Goal: Transaction & Acquisition: Purchase product/service

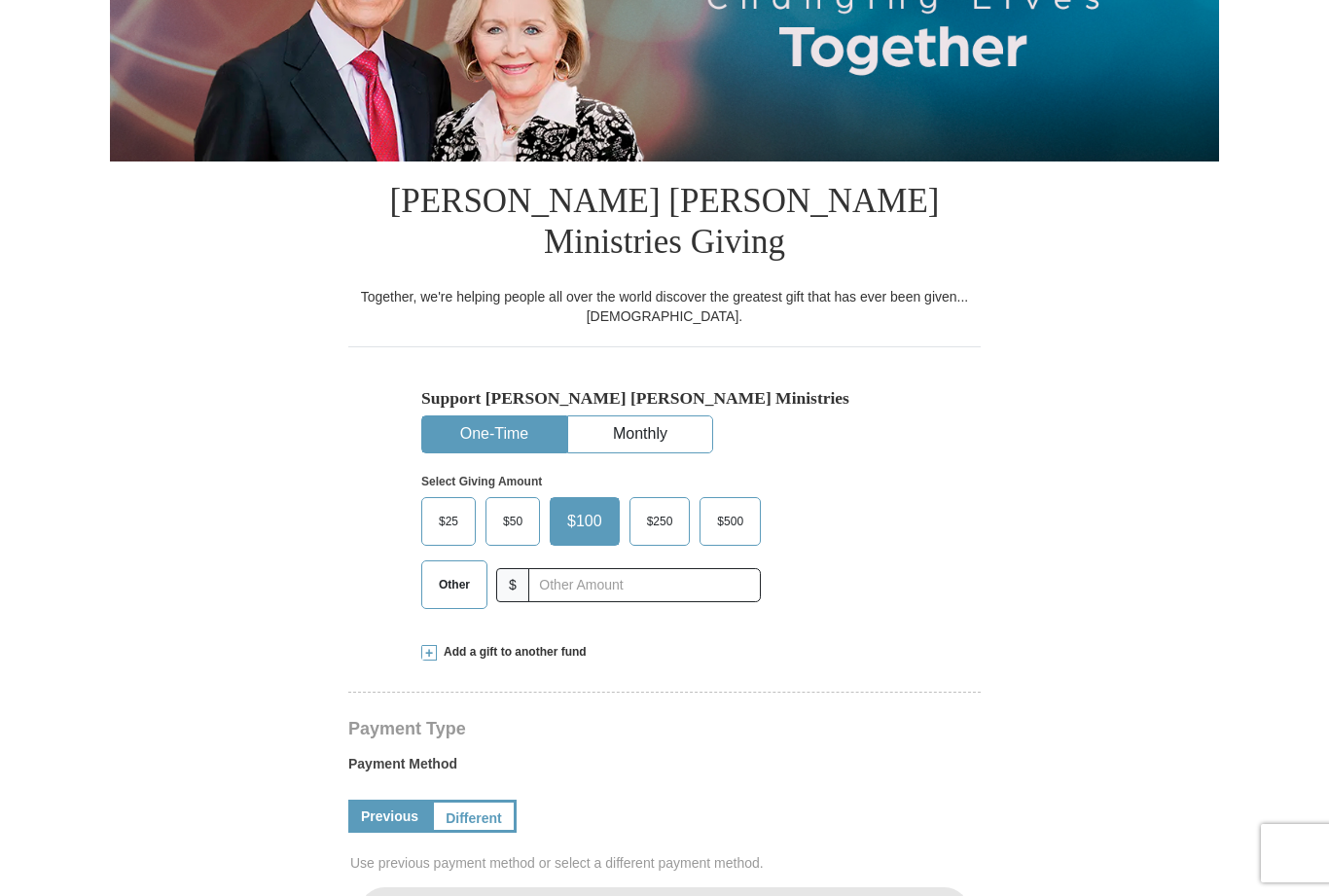
select select "AZ"
click at [577, 584] on input "text" at bounding box center [645, 585] width 233 height 34
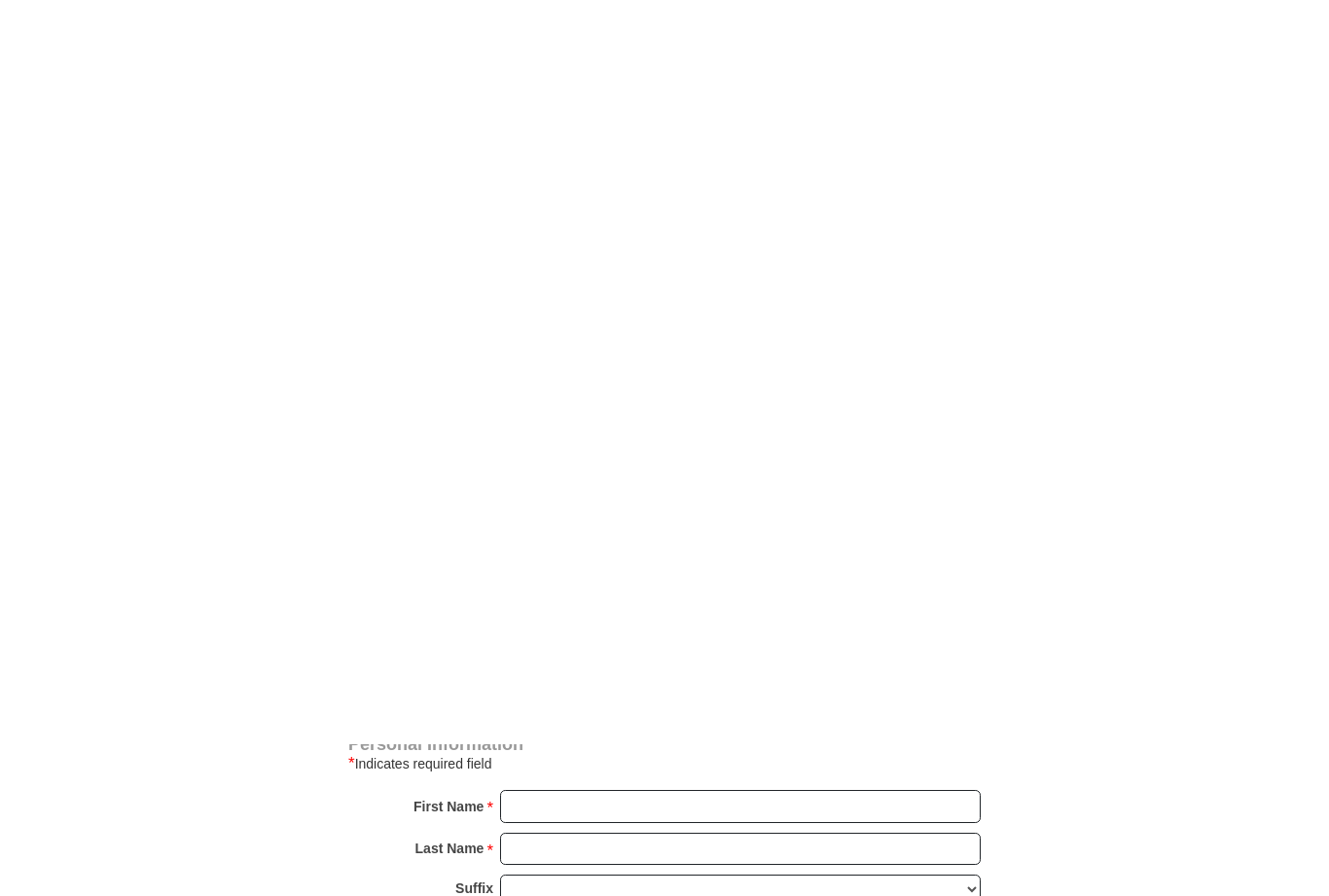
scroll to position [1382, 0]
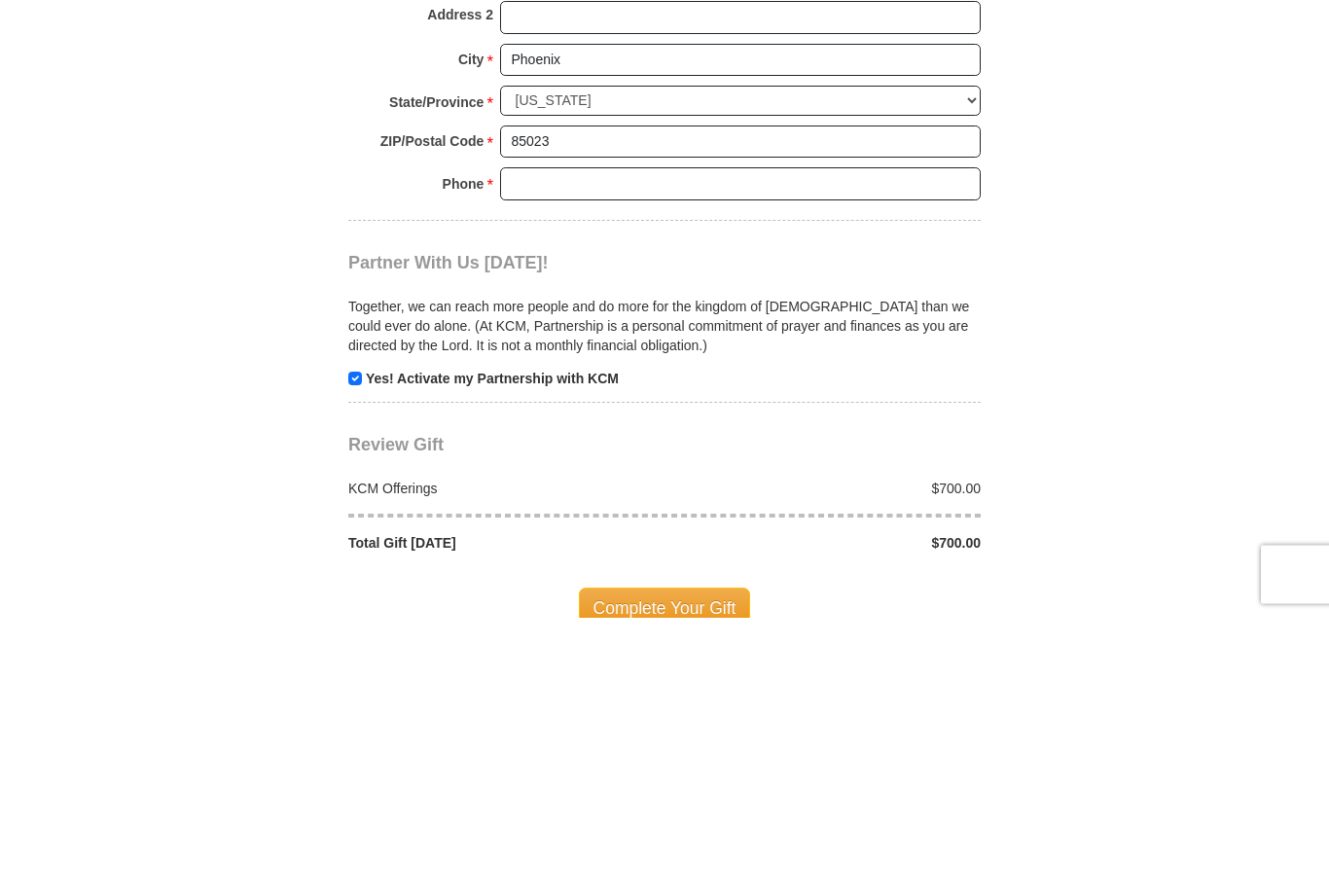
type input "700"
click at [543, 447] on input "Phone * *" at bounding box center [740, 463] width 481 height 33
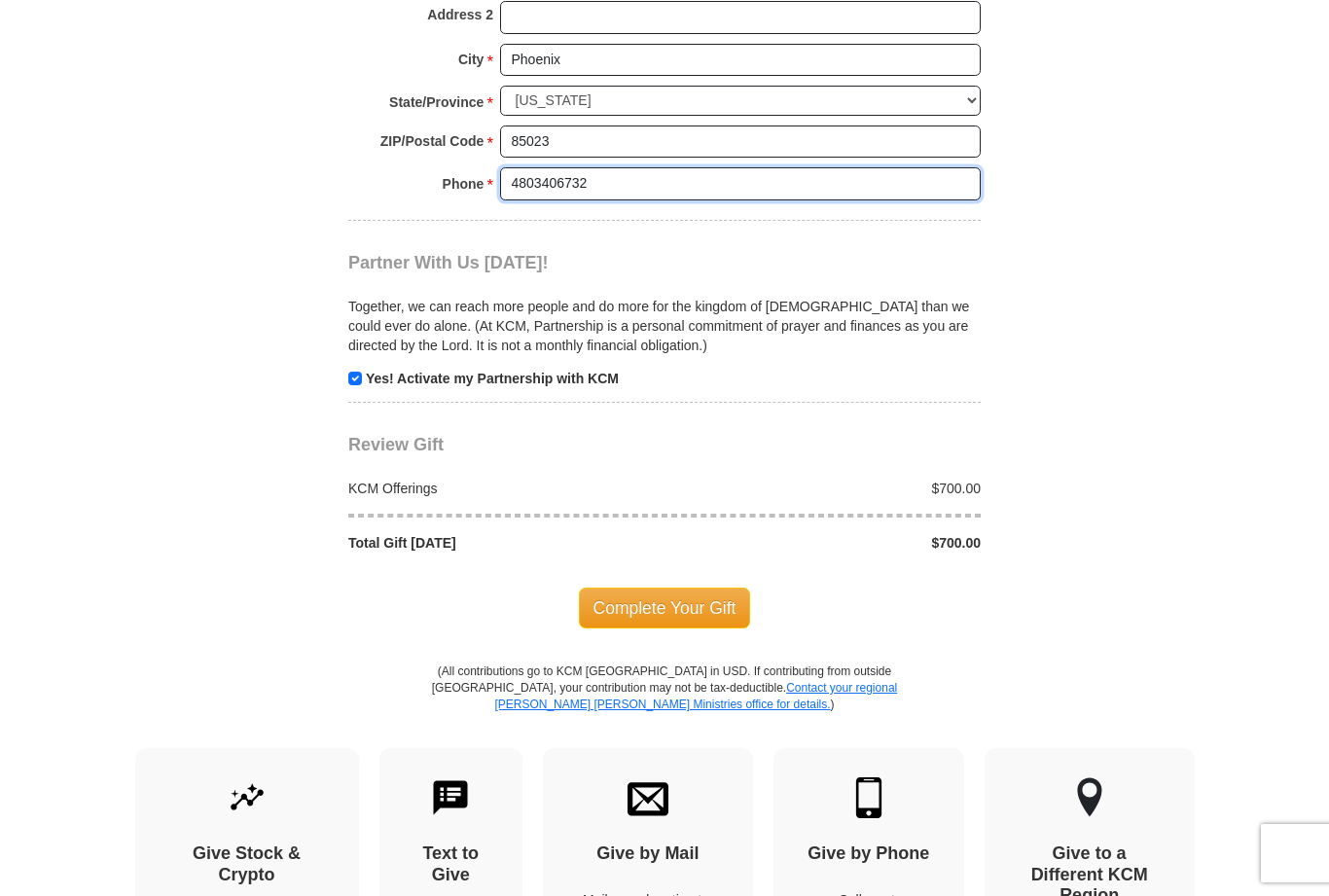
click at [619, 168] on input "4803406732" at bounding box center [740, 184] width 481 height 33
type input "4803406732"
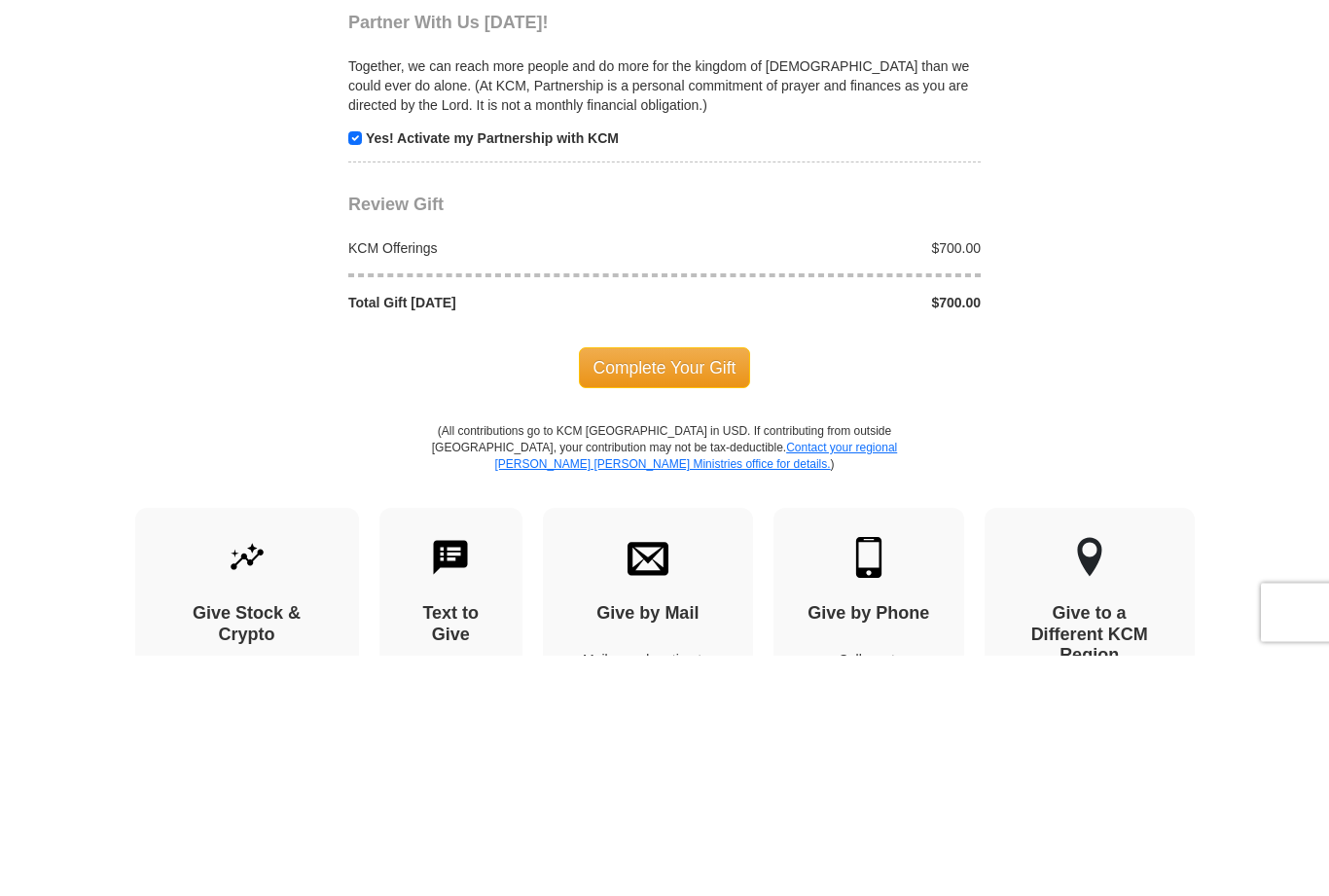
click at [684, 589] on span "Complete Your Gift" at bounding box center [665, 609] width 173 height 41
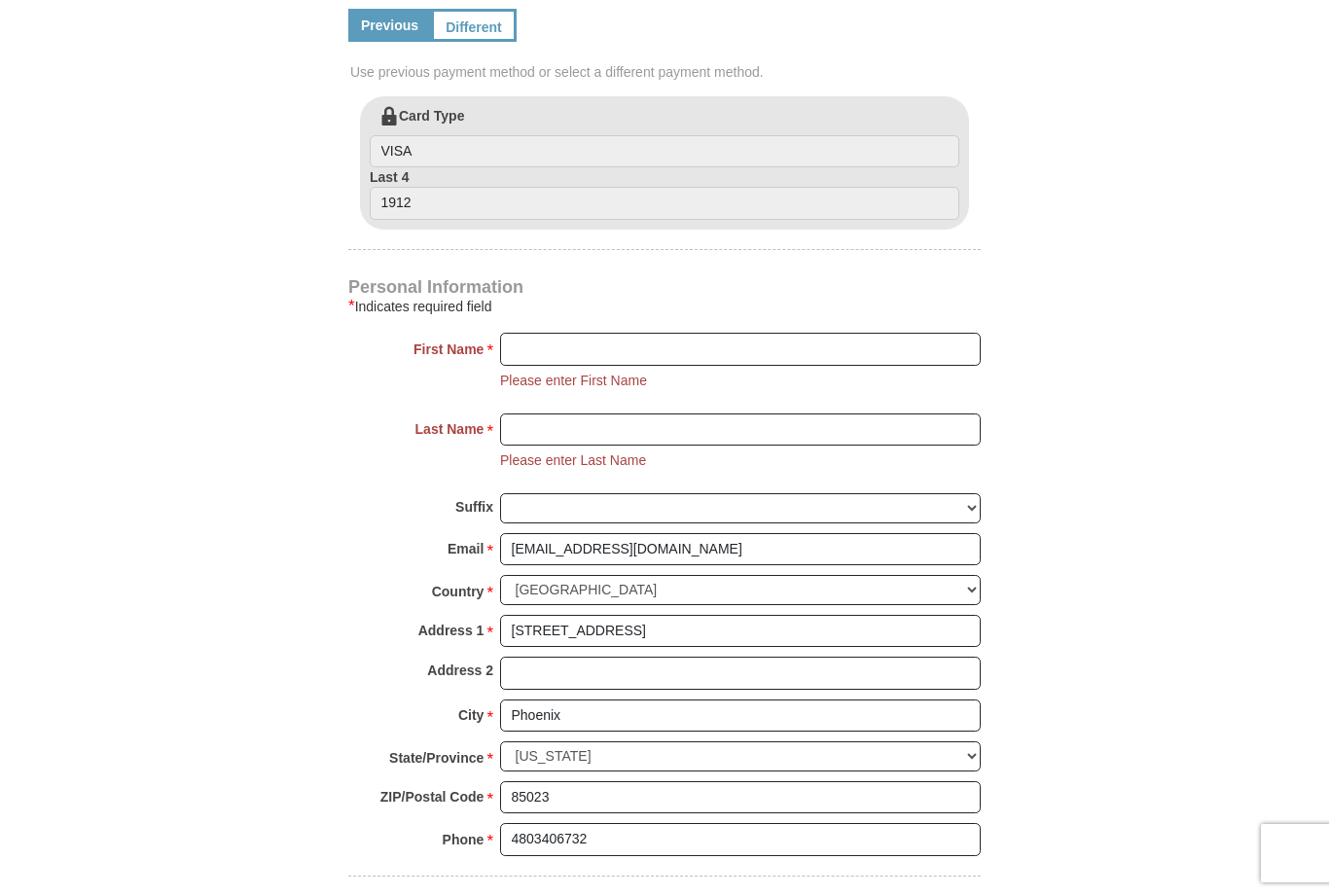
scroll to position [1080, 0]
click at [606, 333] on input "First Name *" at bounding box center [740, 350] width 481 height 33
type input "Zerveni"
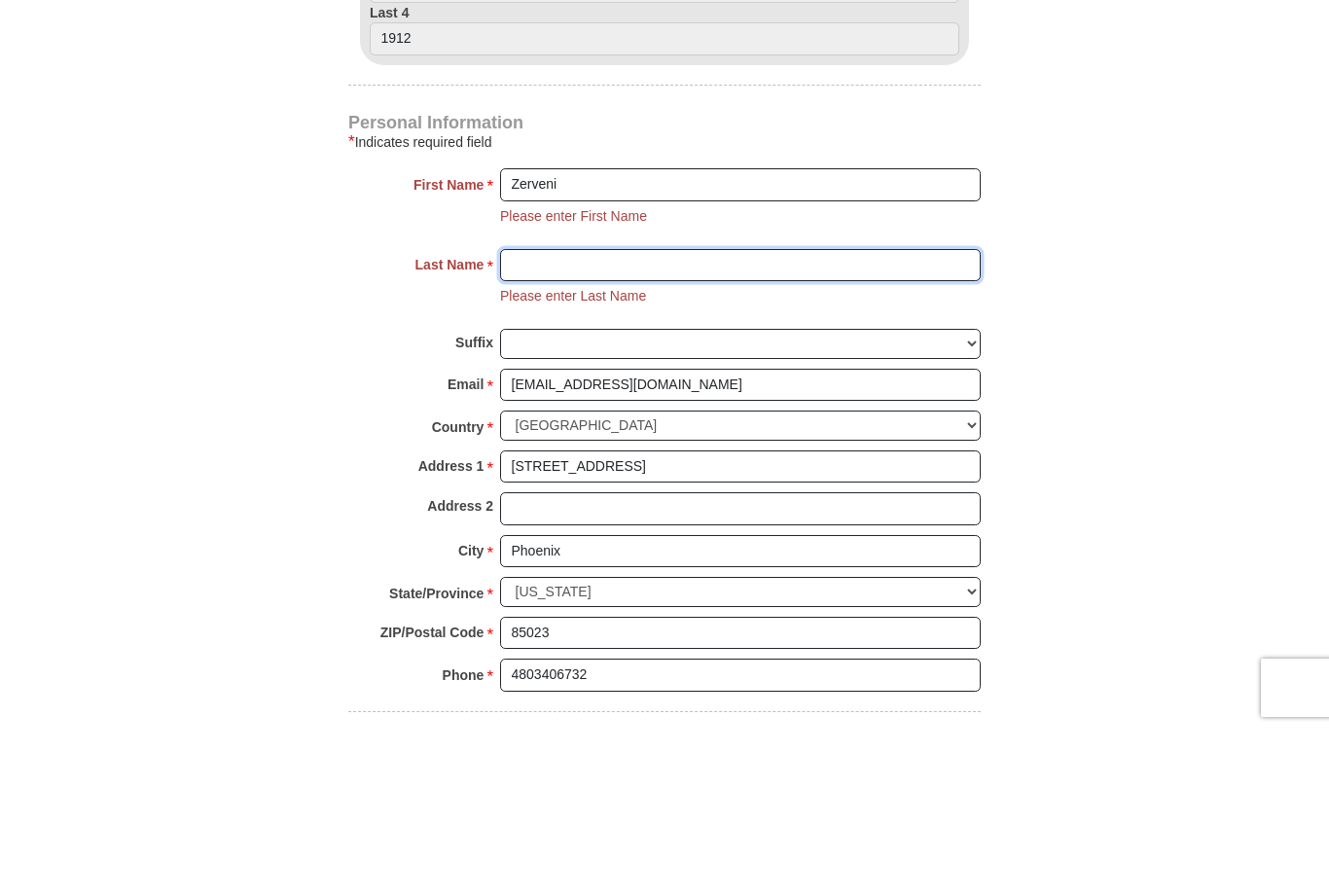
type input "Oliver"
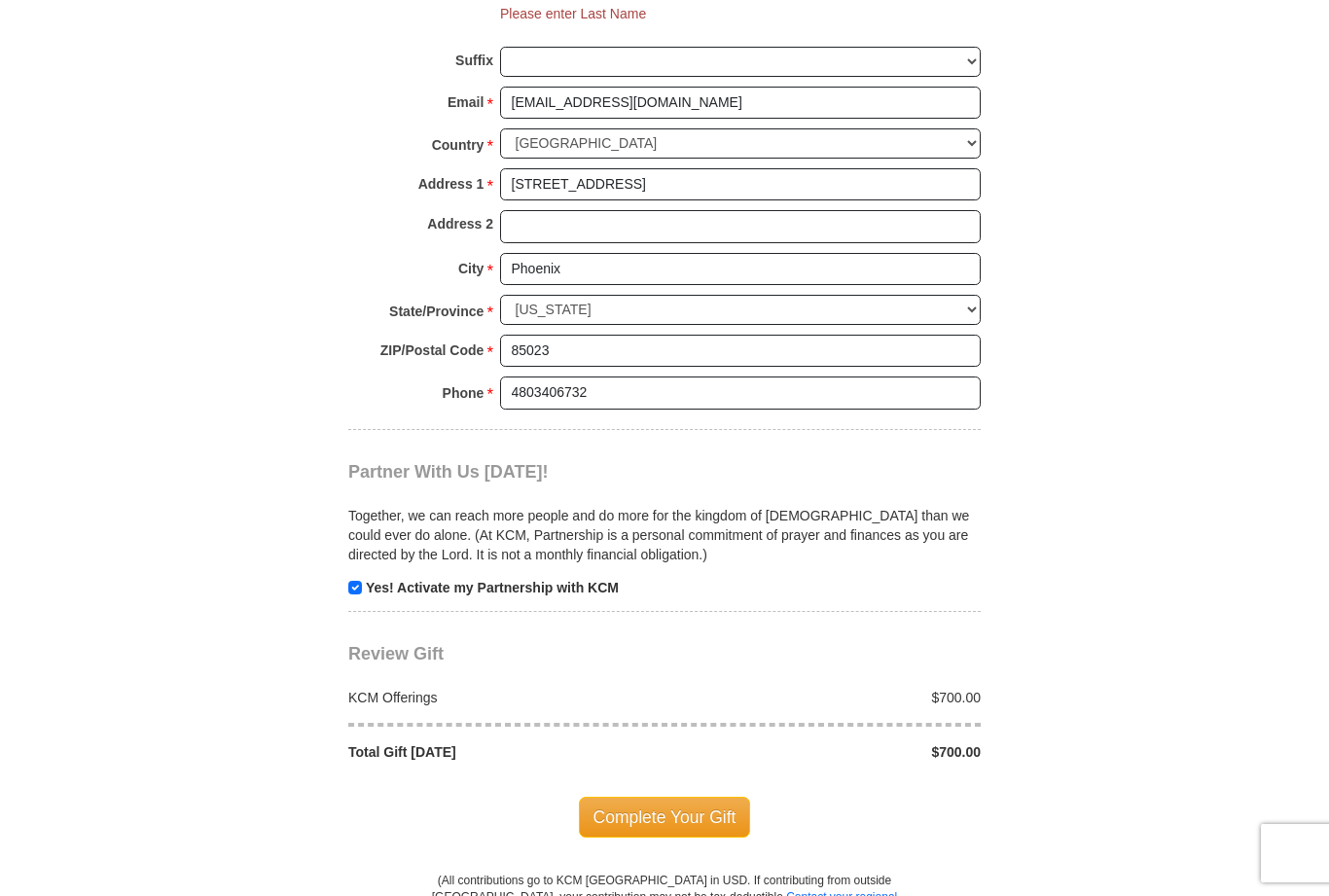
scroll to position [1541, 0]
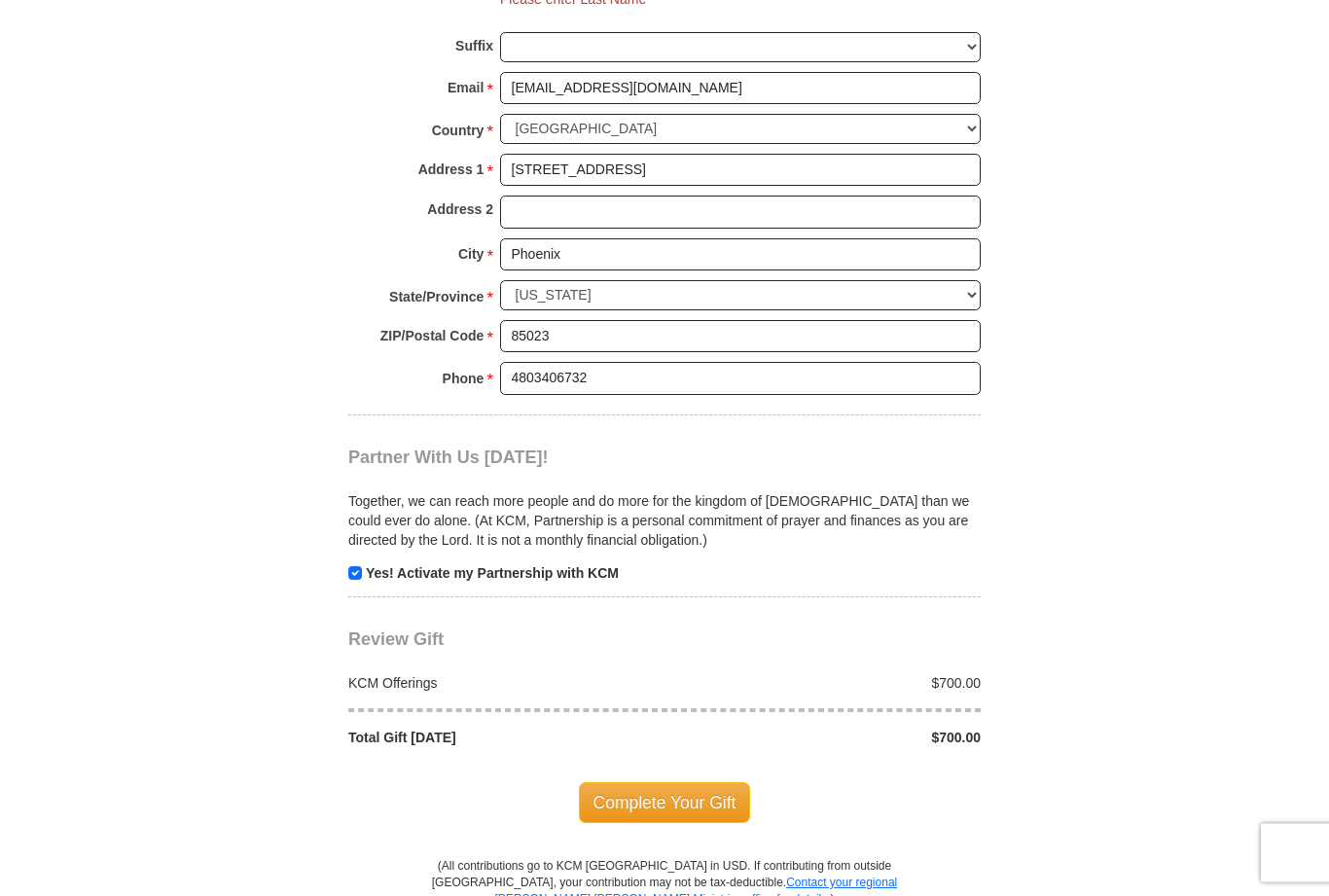
click at [665, 783] on span "Complete Your Gift" at bounding box center [665, 803] width 173 height 41
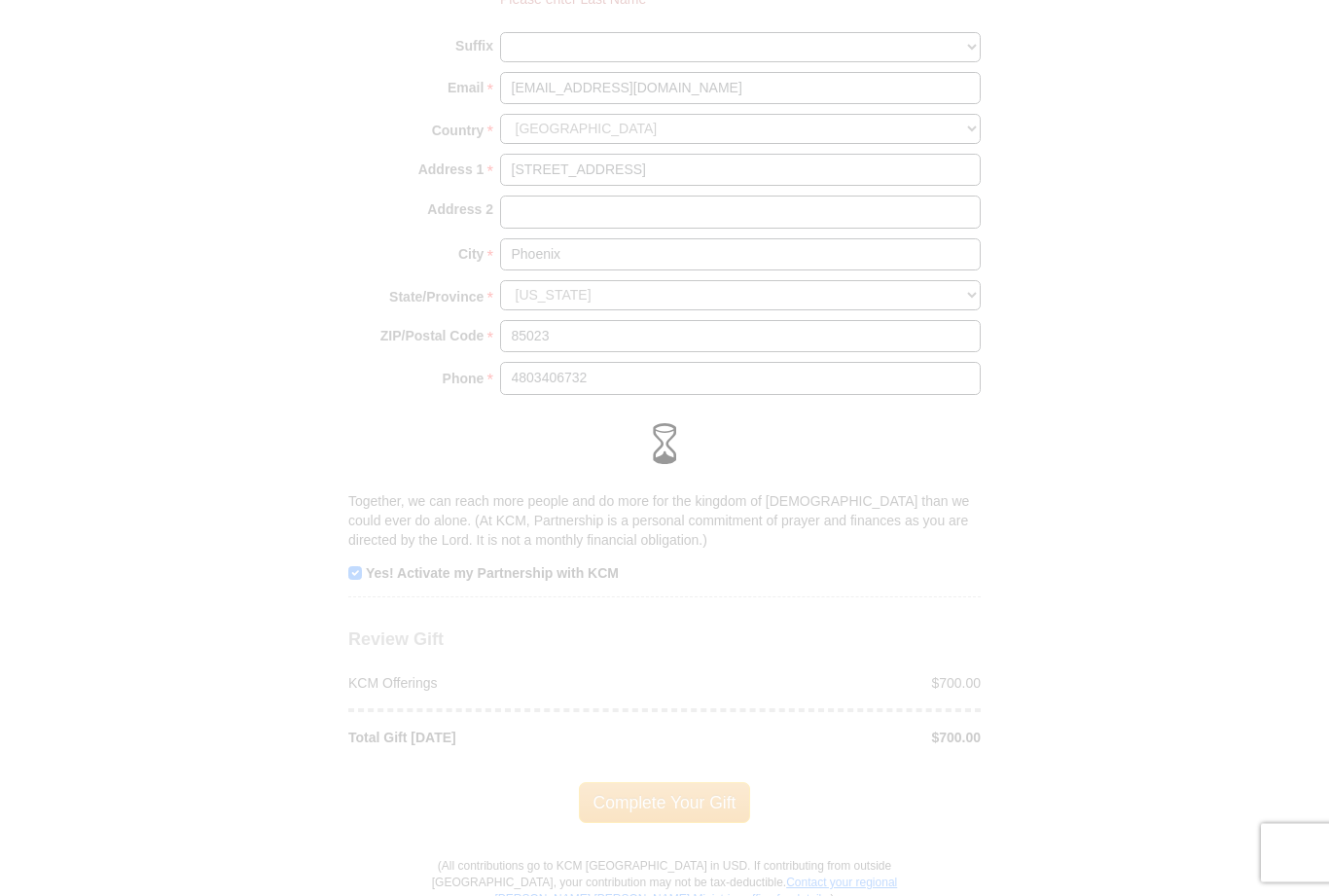
scroll to position [1542, 0]
